Goal: Transaction & Acquisition: Purchase product/service

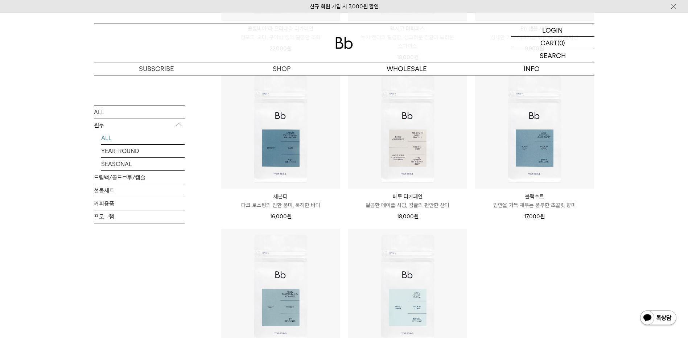
scroll to position [406, 0]
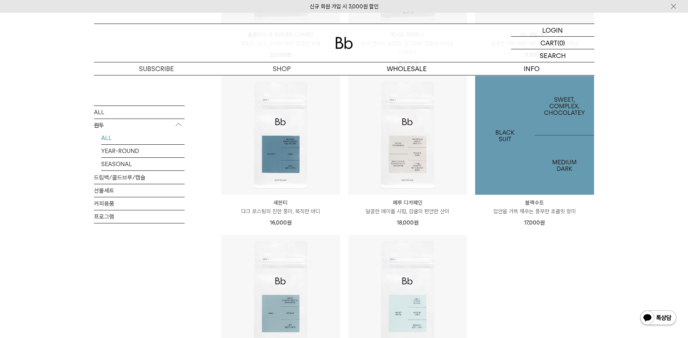
click at [540, 147] on img at bounding box center [534, 135] width 119 height 119
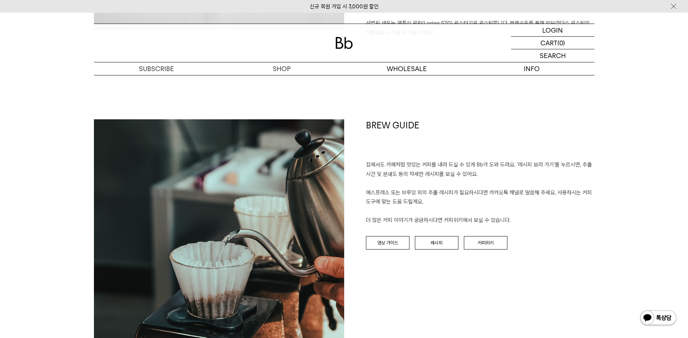
scroll to position [812, 0]
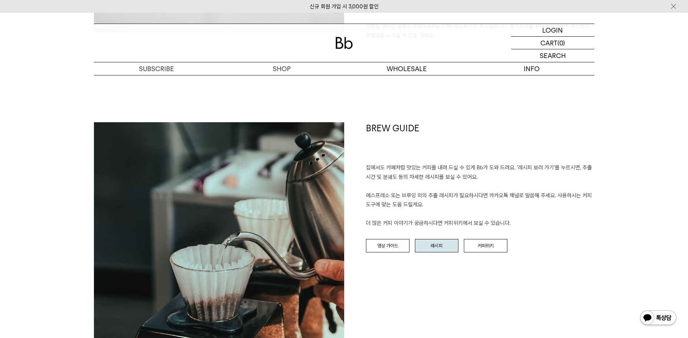
click at [433, 239] on link "레시피" at bounding box center [437, 246] width 44 height 14
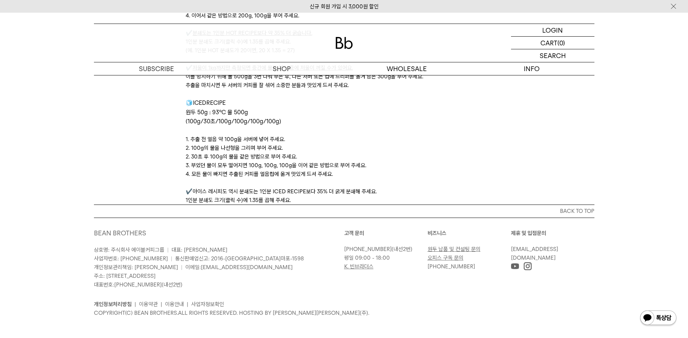
scroll to position [2423, 0]
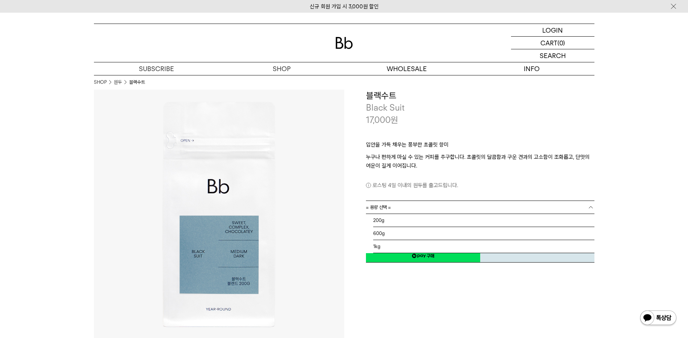
click at [446, 207] on link "= 용량 선택 =" at bounding box center [480, 207] width 229 height 13
click at [398, 231] on li "600g" at bounding box center [483, 233] width 221 height 13
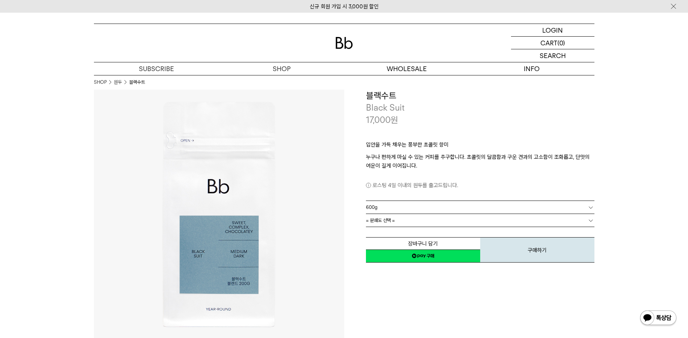
click at [482, 223] on link "= 분쇄도 선택 =" at bounding box center [480, 220] width 229 height 13
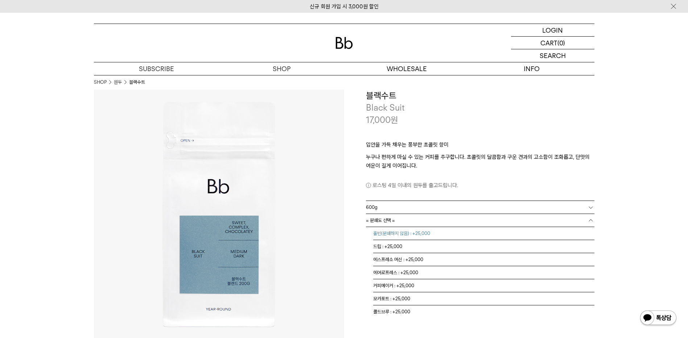
click at [393, 233] on li "홀빈(분쇄하지 않음) : +25,000" at bounding box center [483, 233] width 221 height 13
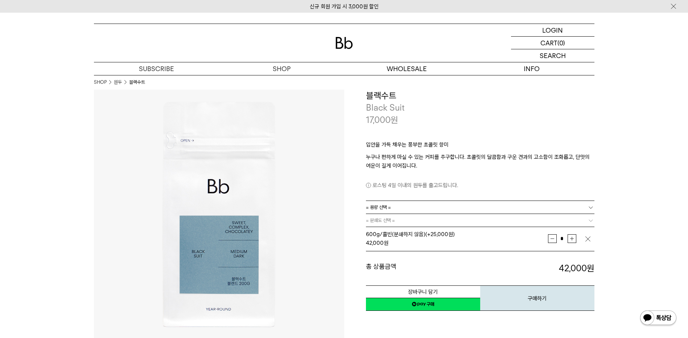
drag, startPoint x: 629, startPoint y: 250, endPoint x: 609, endPoint y: 111, distance: 140.4
click at [418, 209] on link "= 용량 선택 =" at bounding box center [480, 207] width 229 height 13
click at [410, 220] on li "200g" at bounding box center [483, 220] width 221 height 13
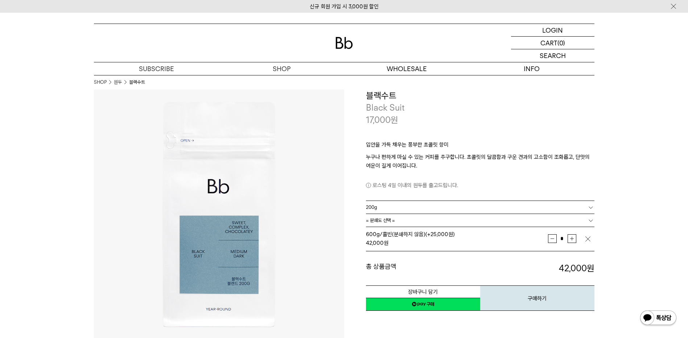
click at [592, 238] on img "button" at bounding box center [588, 239] width 7 height 7
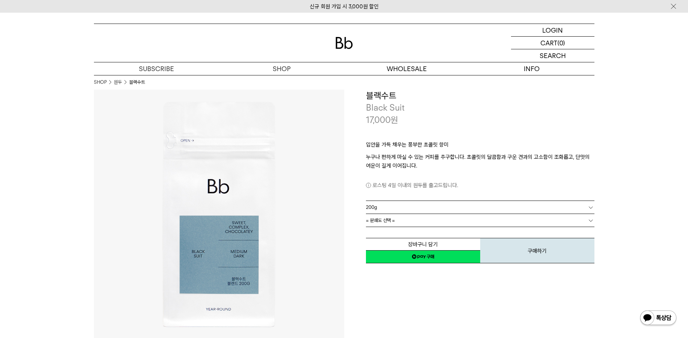
click at [421, 218] on link "= 분쇄도 선택 =" at bounding box center [480, 220] width 229 height 13
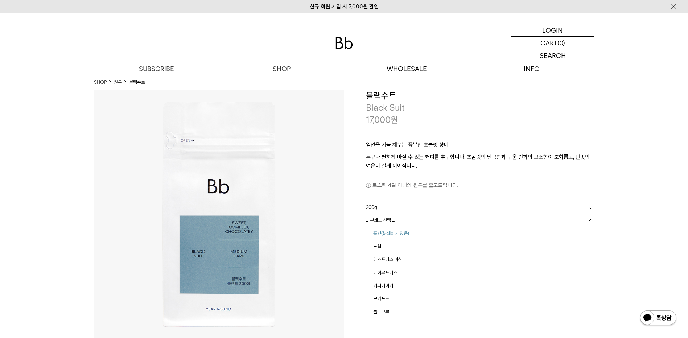
click at [388, 232] on li "홀빈(분쇄하지 않음)" at bounding box center [483, 233] width 221 height 13
